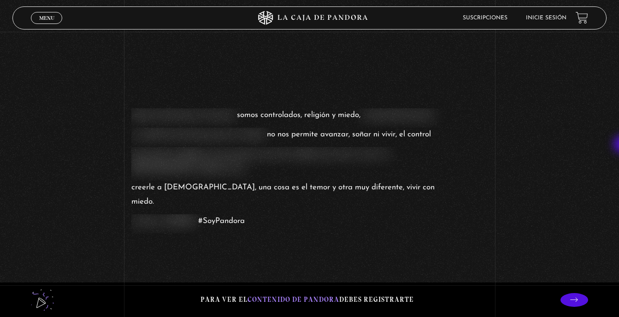
scroll to position [893, 0]
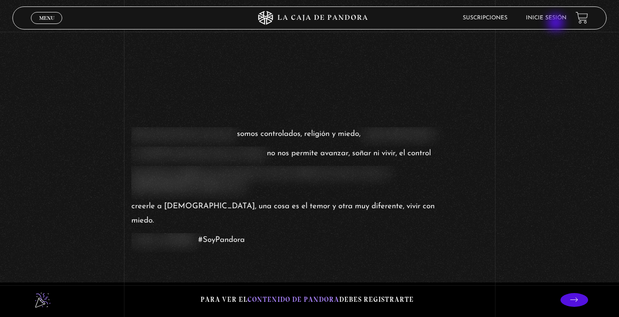
click at [557, 24] on div "Suscripciones Inicie sesión" at bounding box center [495, 18] width 186 height 14
click at [555, 18] on link "Inicie sesión" at bounding box center [546, 18] width 41 height 6
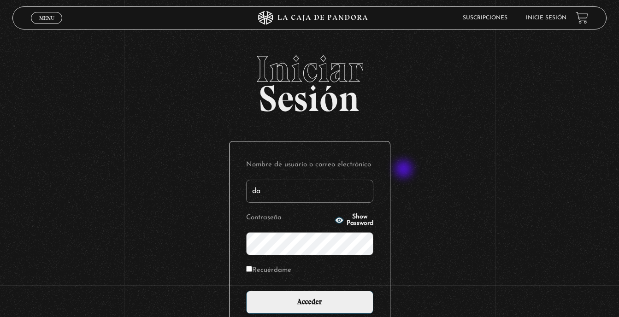
type input "[EMAIL_ADDRESS][DOMAIN_NAME]"
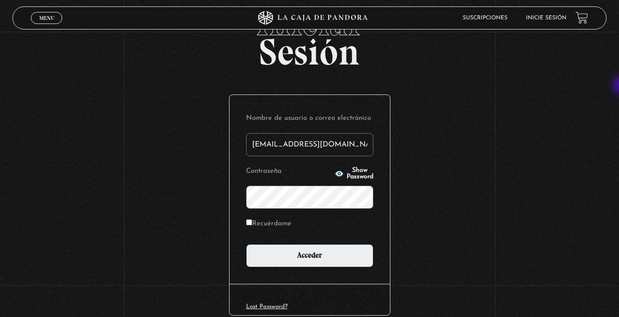
scroll to position [52, 0]
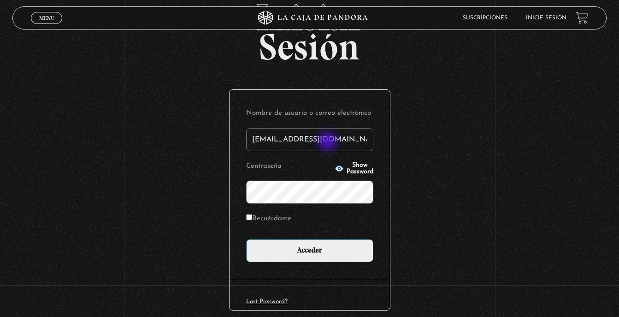
click at [335, 165] on icon "button" at bounding box center [339, 168] width 8 height 6
click at [507, 15] on li "Suscripciones" at bounding box center [485, 18] width 45 height 14
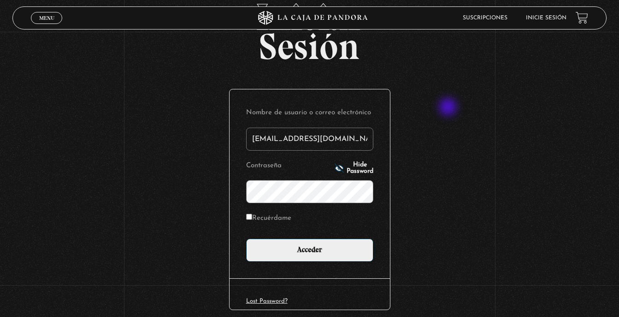
scroll to position [0, 0]
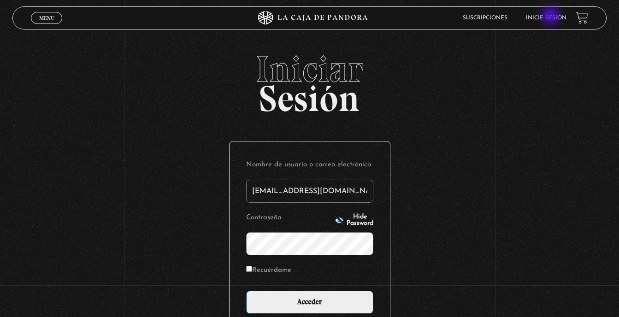
click at [551, 17] on link "Inicie sesión" at bounding box center [546, 18] width 41 height 6
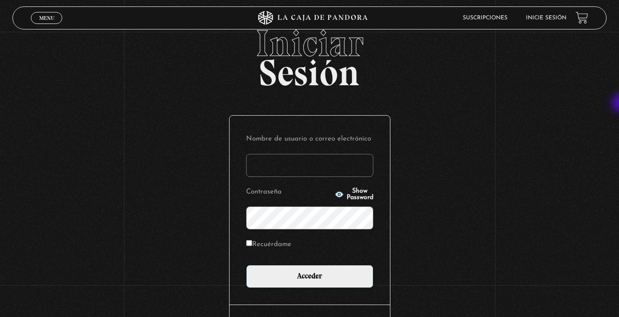
scroll to position [52, 0]
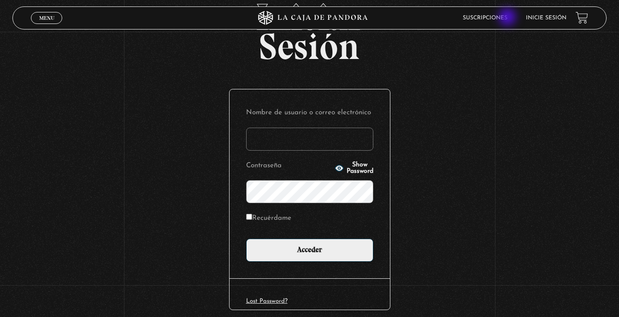
click at [507, 18] on link "Suscripciones" at bounding box center [485, 18] width 45 height 6
